Goal: Task Accomplishment & Management: Use online tool/utility

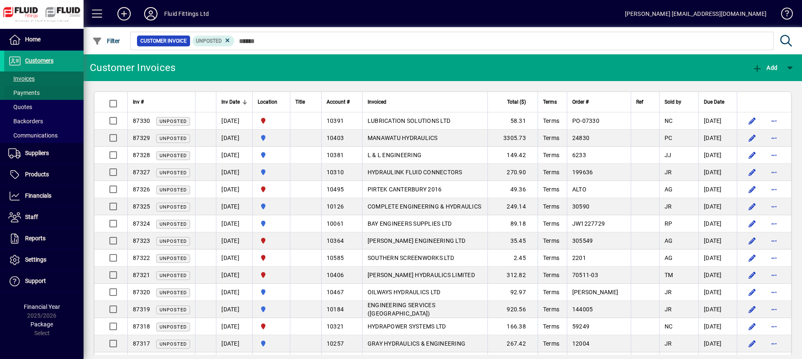
click at [45, 94] on span at bounding box center [43, 93] width 79 height 20
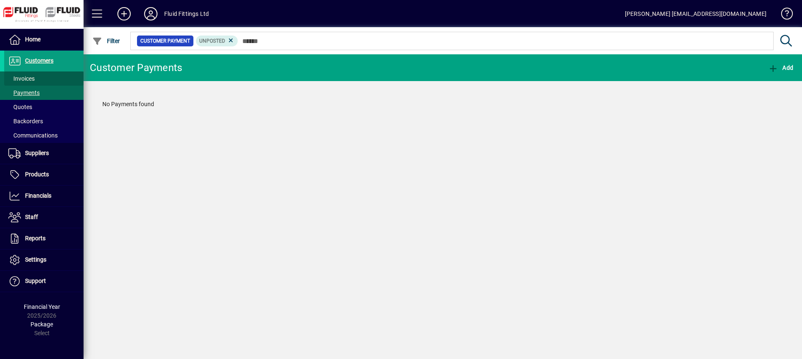
click at [47, 80] on span at bounding box center [43, 79] width 79 height 20
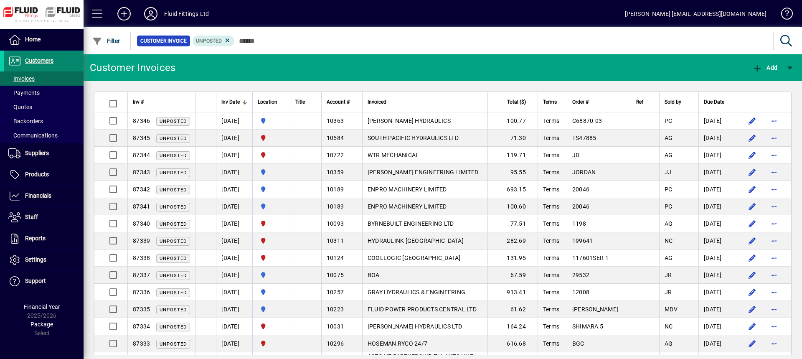
click at [50, 58] on span "Customers" at bounding box center [39, 60] width 28 height 7
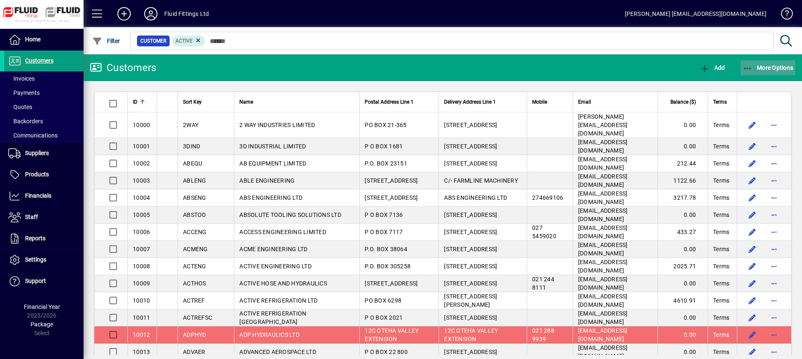
click at [768, 69] on span "More Options" at bounding box center [768, 67] width 51 height 7
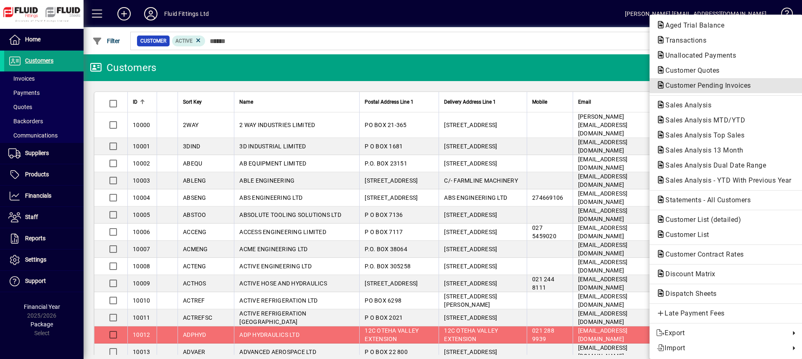
click at [708, 86] on span "Customer Pending Invoices" at bounding box center [705, 85] width 99 height 8
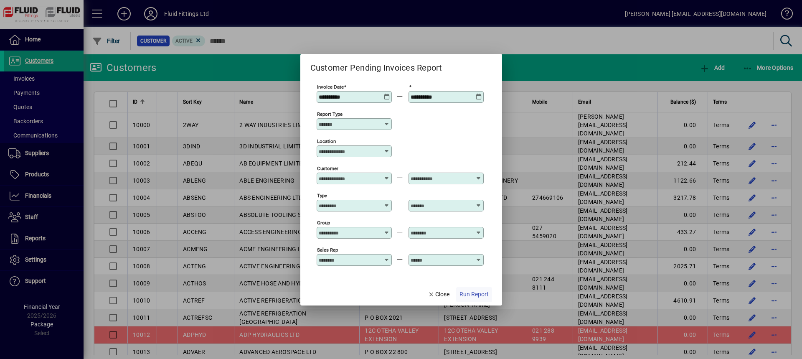
click at [478, 293] on span "Run Report" at bounding box center [473, 294] width 29 height 9
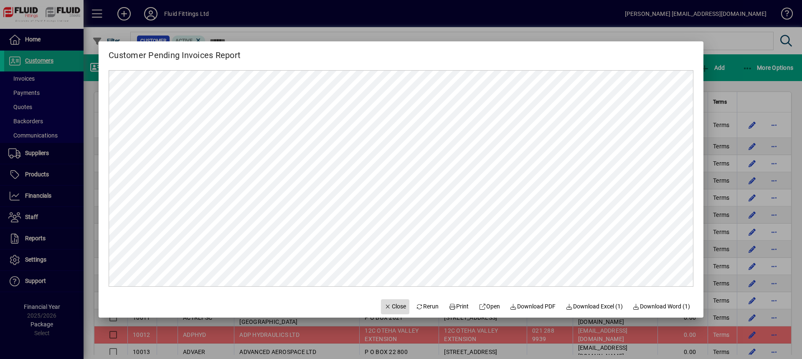
click at [396, 305] on span "Close" at bounding box center [395, 306] width 22 height 9
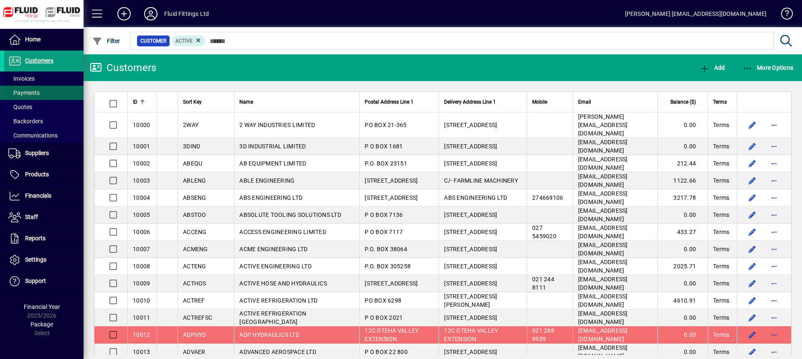
click at [30, 83] on span "Invoices" at bounding box center [19, 78] width 30 height 9
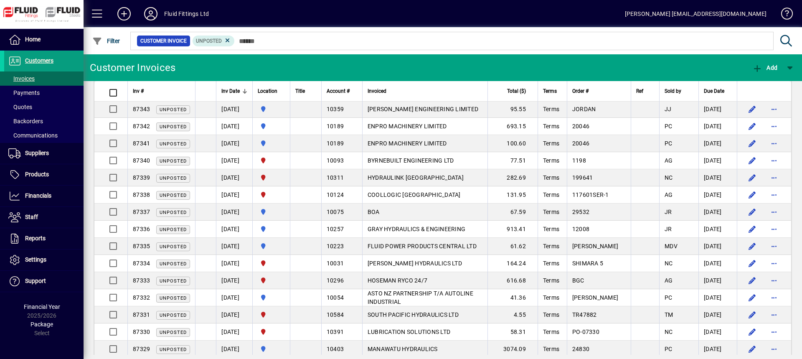
scroll to position [167, 0]
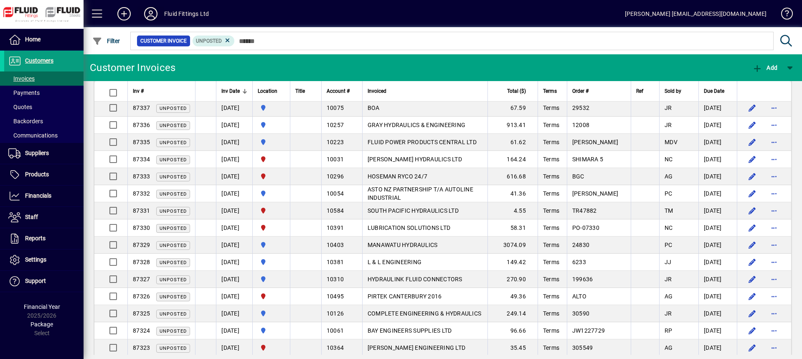
click at [150, 12] on icon at bounding box center [150, 13] width 17 height 13
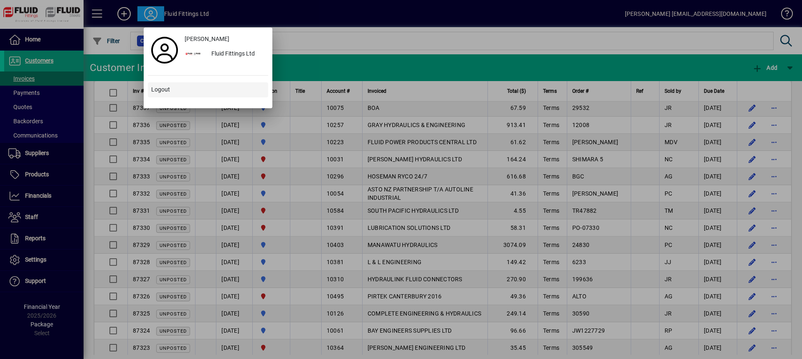
click at [152, 88] on span "Logout" at bounding box center [160, 89] width 19 height 9
